Goal: Complete application form

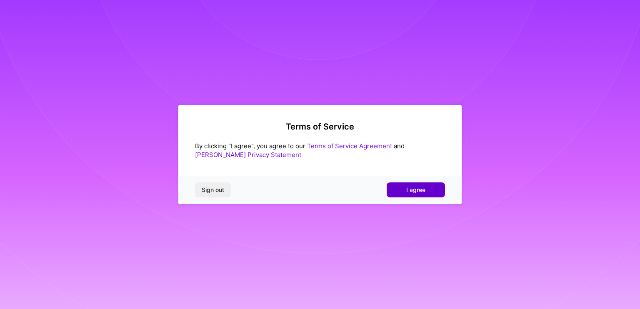
click at [404, 184] on button "I agree" at bounding box center [415, 189] width 58 height 15
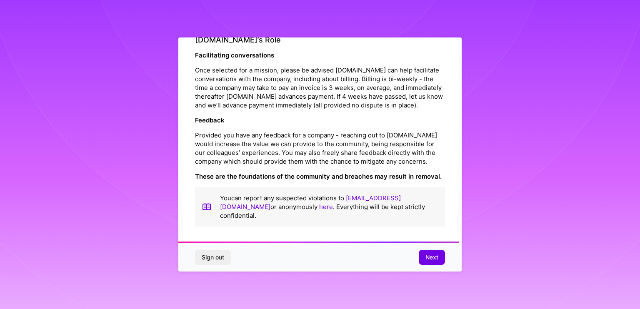
scroll to position [946, 0]
click at [429, 260] on span "Next" at bounding box center [431, 257] width 13 height 8
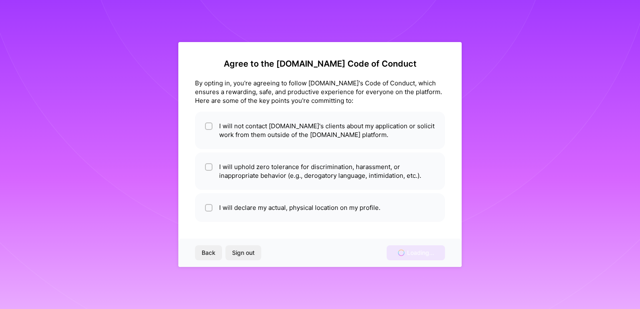
scroll to position [0, 0]
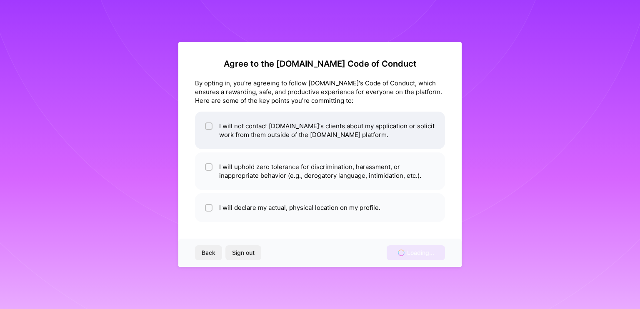
click at [365, 140] on li "I will not contact [DOMAIN_NAME]'s clients about my application or solicit work…" at bounding box center [320, 130] width 250 height 37
checkbox input "true"
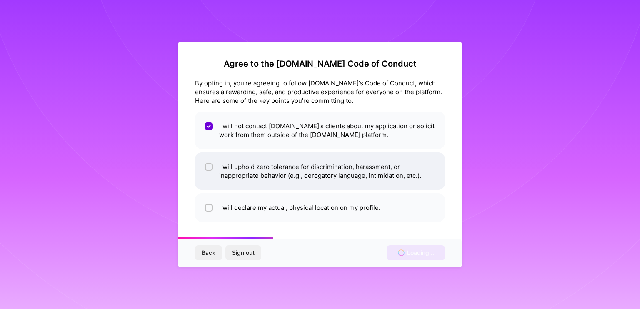
click at [371, 163] on li "I will uphold zero tolerance for discrimination, harassment, or inappropriate b…" at bounding box center [320, 170] width 250 height 37
checkbox input "true"
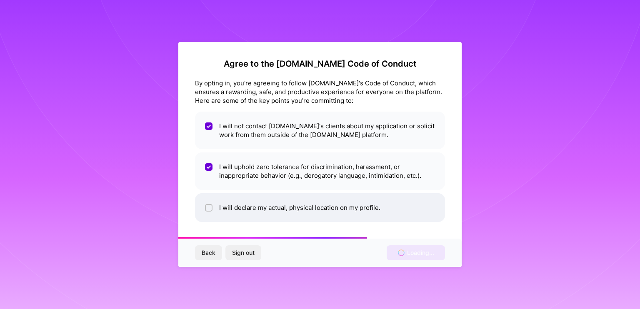
click at [380, 193] on li "I will declare my actual, physical location on my profile." at bounding box center [320, 207] width 250 height 29
checkbox input "true"
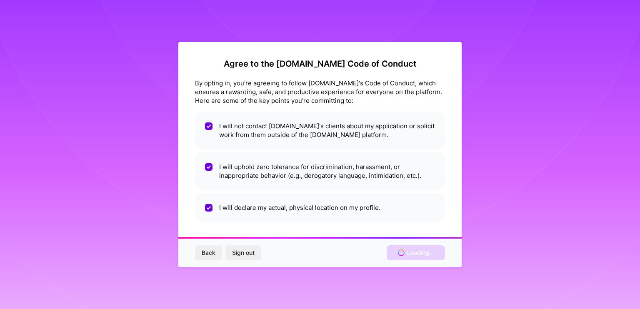
click at [398, 251] on div "Back Sign out Loading..." at bounding box center [319, 253] width 283 height 28
